Goal: Information Seeking & Learning: Learn about a topic

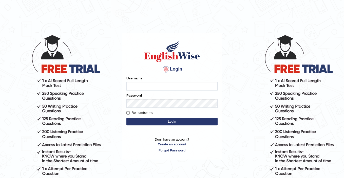
type input "ElliotM"
click at [167, 123] on button "Login" at bounding box center [171, 122] width 91 height 8
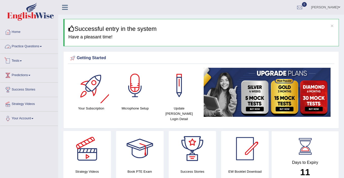
click at [21, 48] on link "Practice Questions" at bounding box center [29, 46] width 58 height 13
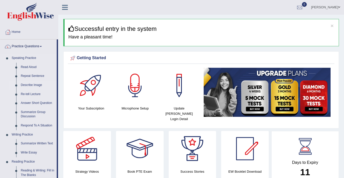
click at [35, 85] on link "Describe Image" at bounding box center [37, 85] width 38 height 9
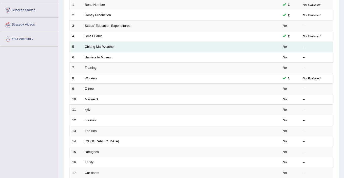
scroll to position [81, 0]
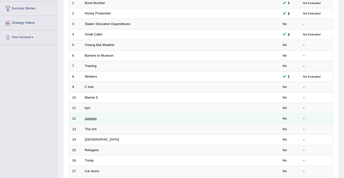
click at [93, 120] on link "Jurassic" at bounding box center [91, 119] width 12 height 4
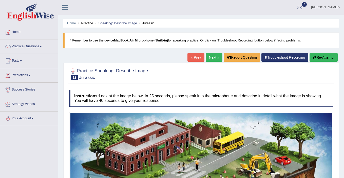
click at [215, 59] on link "Next »" at bounding box center [214, 57] width 17 height 9
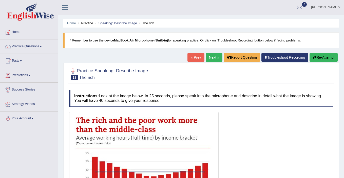
click at [215, 59] on link "Next »" at bounding box center [214, 57] width 17 height 9
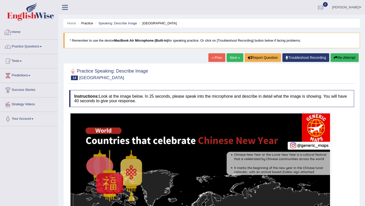
click at [15, 35] on link "Home" at bounding box center [29, 31] width 58 height 13
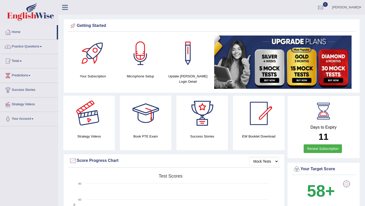
click at [90, 127] on div at bounding box center [88, 112] width 35 height 35
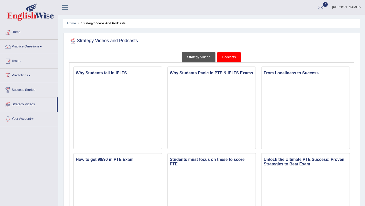
click at [202, 55] on link "Strategy Videos" at bounding box center [199, 57] width 34 height 10
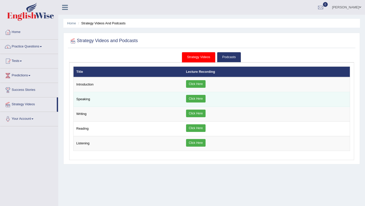
click at [191, 99] on link "Click Here" at bounding box center [196, 99] width 20 height 8
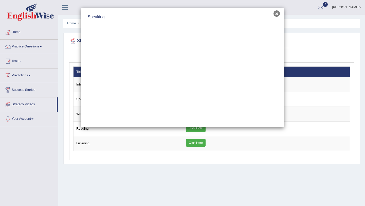
click at [276, 14] on button "×" at bounding box center [276, 13] width 6 height 6
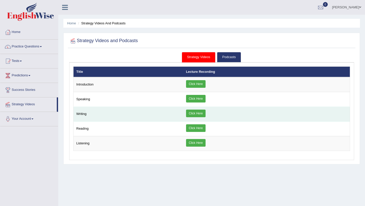
click at [190, 114] on link "Click Here" at bounding box center [196, 113] width 20 height 8
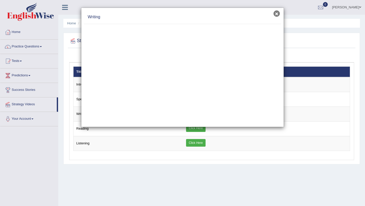
click at [276, 15] on button "×" at bounding box center [276, 13] width 6 height 6
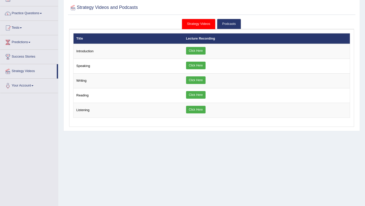
scroll to position [33, 0]
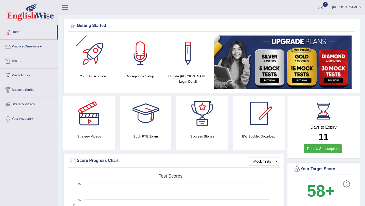
click at [32, 46] on link "Practice Questions" at bounding box center [29, 46] width 58 height 13
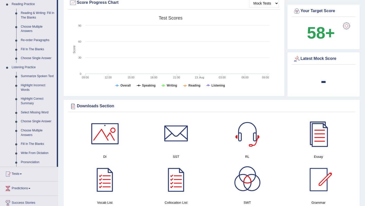
scroll to position [165, 0]
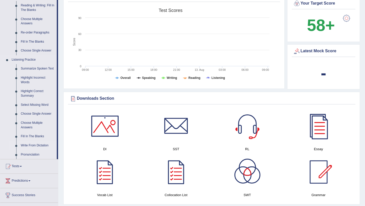
click at [33, 150] on link "Write From Dictation" at bounding box center [37, 145] width 38 height 9
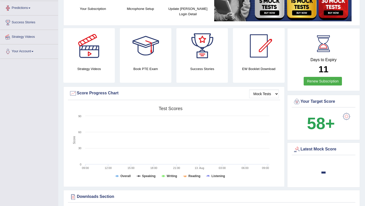
scroll to position [64, 0]
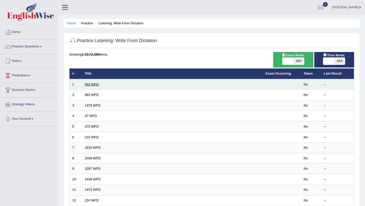
click at [92, 84] on link "562 WFD" at bounding box center [92, 84] width 14 height 4
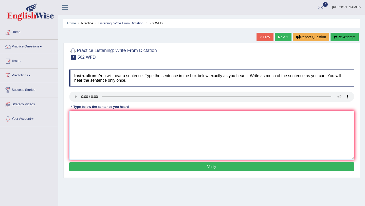
click at [91, 118] on textarea at bounding box center [211, 134] width 285 height 49
type textarea "the gab between the is not decrease"
click at [166, 166] on button "Verify" at bounding box center [211, 166] width 285 height 9
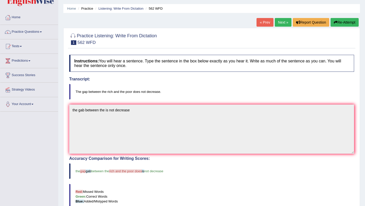
scroll to position [14, 0]
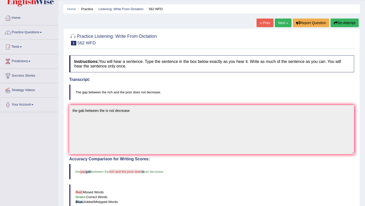
click at [280, 24] on link "Next »" at bounding box center [283, 22] width 17 height 9
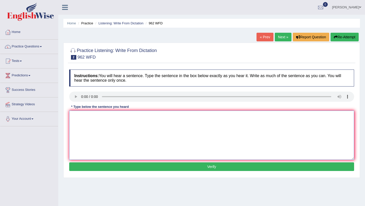
click at [102, 128] on textarea at bounding box center [211, 134] width 285 height 49
type textarea "i"
type textarea "If you have any question about the exam, please your hands."
click at [167, 167] on button "Verify" at bounding box center [211, 166] width 285 height 9
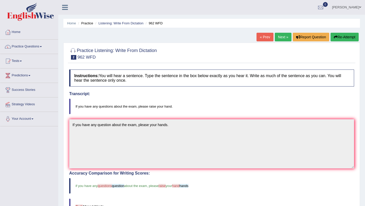
click at [283, 38] on link "Next »" at bounding box center [283, 37] width 17 height 9
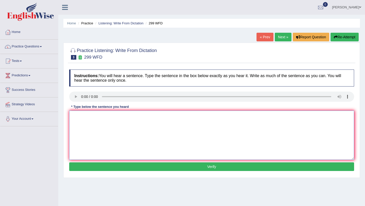
click at [93, 114] on textarea at bounding box center [211, 134] width 285 height 49
type textarea "s"
type textarea "Students will be visiting the classes with forms."
click at [162, 164] on button "Verify" at bounding box center [211, 166] width 285 height 9
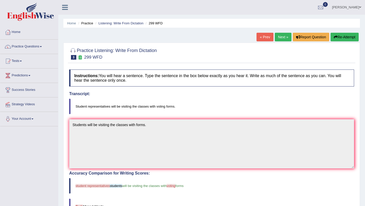
click at [277, 40] on link "Next »" at bounding box center [283, 37] width 17 height 9
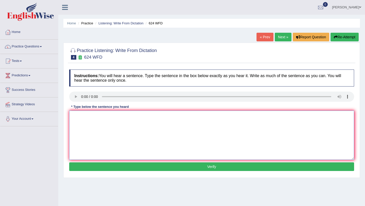
click at [93, 114] on textarea at bounding box center [211, 134] width 285 height 49
click at [72, 116] on textarea "and independant learning skills." at bounding box center [211, 134] width 285 height 49
type textarea "Our class and independant learning skills."
click at [177, 165] on button "Verify" at bounding box center [211, 166] width 285 height 9
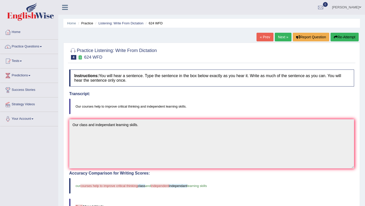
click at [278, 40] on link "Next »" at bounding box center [283, 37] width 17 height 9
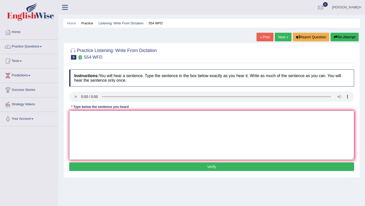
click at [91, 112] on textarea at bounding box center [211, 134] width 285 height 49
type textarea "We are able to work in a team."
click at [158, 165] on button "Verify" at bounding box center [211, 166] width 285 height 9
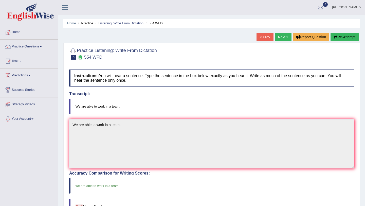
click at [280, 39] on link "Next »" at bounding box center [283, 37] width 17 height 9
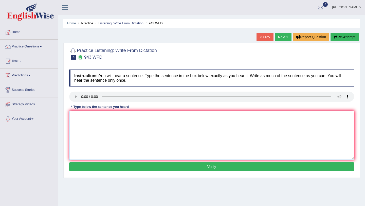
click at [88, 121] on textarea at bounding box center [211, 134] width 285 height 49
click at [83, 117] on textarea at bounding box center [211, 134] width 285 height 49
type textarea "Forming the world are growing resently."
click at [144, 165] on button "Verify" at bounding box center [211, 166] width 285 height 9
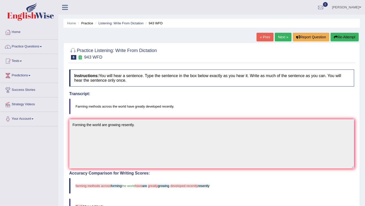
click at [278, 37] on link "Next »" at bounding box center [283, 37] width 17 height 9
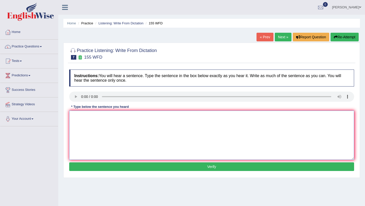
click at [83, 115] on textarea at bounding box center [211, 134] width 285 height 49
click at [77, 115] on textarea "IMportant details from the argment are missing in the summary" at bounding box center [211, 134] width 285 height 49
click at [127, 124] on textarea "Important details from the argment are missing in the summary" at bounding box center [211, 134] width 285 height 49
click at [119, 117] on textarea "Important details from the argment are missing in the summary" at bounding box center [211, 134] width 285 height 49
click at [178, 117] on textarea "Important details from the argument are missing in the summary" at bounding box center [211, 134] width 285 height 49
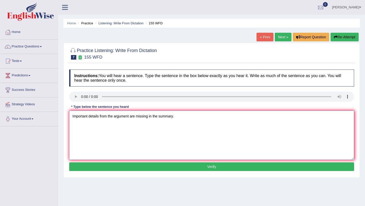
type textarea "Important details from the argument are missing in the summary."
click at [221, 170] on button "Verify" at bounding box center [211, 166] width 285 height 9
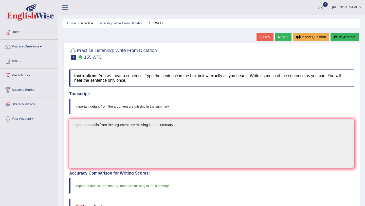
click at [282, 35] on link "Next »" at bounding box center [283, 37] width 17 height 9
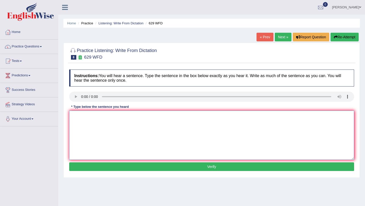
click at [137, 122] on textarea at bounding box center [211, 134] width 285 height 49
click at [88, 113] on textarea at bounding box center [211, 134] width 285 height 49
click at [85, 120] on textarea at bounding box center [211, 134] width 285 height 49
click at [75, 116] on textarea "Please provide the report to support your ideas in your argument." at bounding box center [211, 134] width 285 height 49
type textarea "please provide the report to support your ideas in your argument."
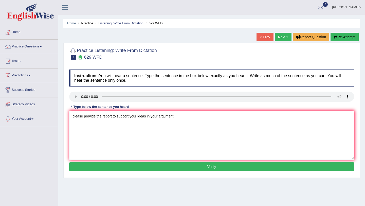
click at [186, 167] on button "Verify" at bounding box center [211, 166] width 285 height 9
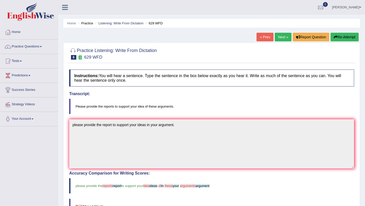
click at [285, 37] on link "Next »" at bounding box center [283, 37] width 17 height 9
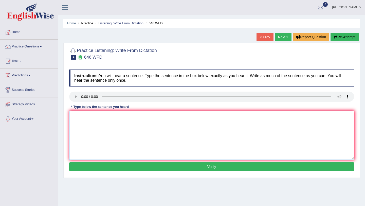
click at [83, 114] on textarea at bounding box center [211, 134] width 285 height 49
click at [75, 117] on textarea at bounding box center [211, 134] width 285 height 49
type textarea "Y"
type textarea "The industrial revolution in Europe was led by steem technology."
click at [133, 116] on textarea "The industrial revolution in Europe was led by steem technology." at bounding box center [211, 134] width 285 height 49
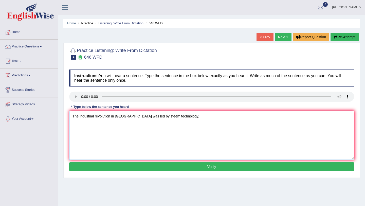
click at [135, 117] on textarea "The industrial revolution in Europe was led by steem technology." at bounding box center [211, 134] width 285 height 49
type textarea "The industrial revolution in Europe was driven by steem technology."
click at [212, 167] on button "Verify" at bounding box center [211, 166] width 285 height 9
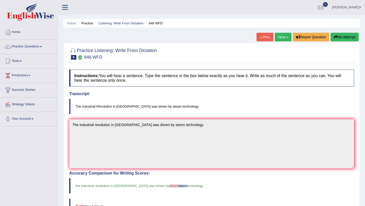
click at [277, 36] on link "Next »" at bounding box center [283, 37] width 17 height 9
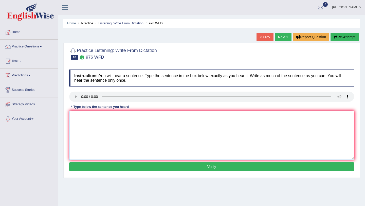
click at [90, 127] on textarea at bounding box center [211, 134] width 285 height 49
type textarea "The study of the ec"
click at [279, 35] on link "Next »" at bounding box center [283, 37] width 17 height 9
